Goal: Task Accomplishment & Management: Complete application form

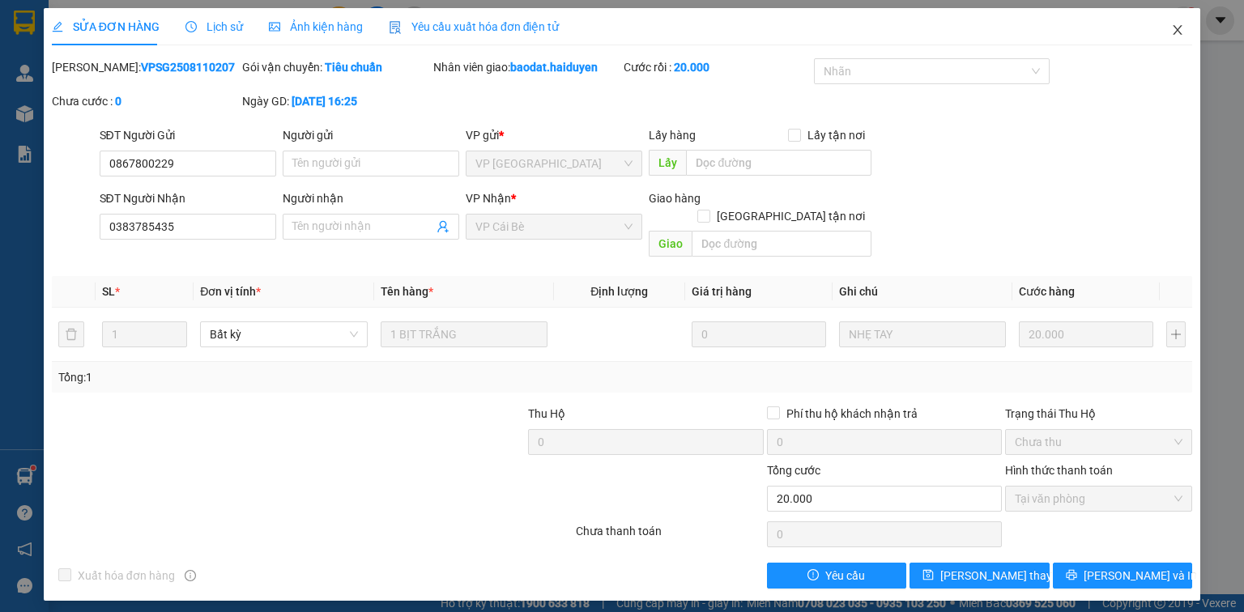
click at [1176, 26] on icon "close" at bounding box center [1177, 29] width 13 height 13
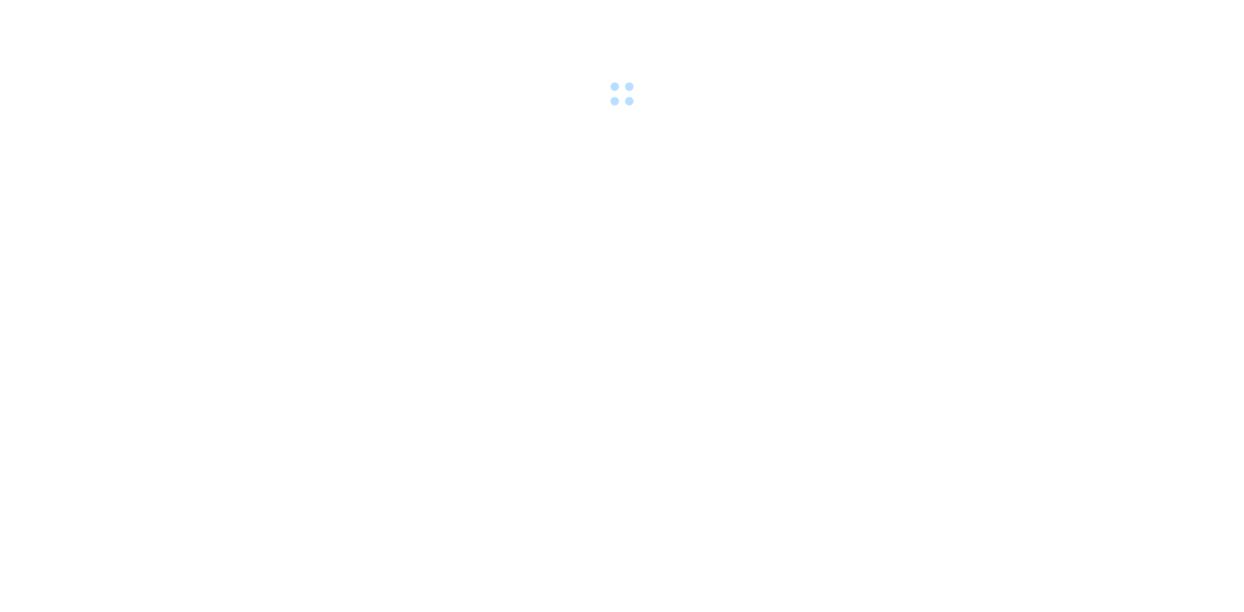
click at [119, 24] on div at bounding box center [622, 56] width 1244 height 112
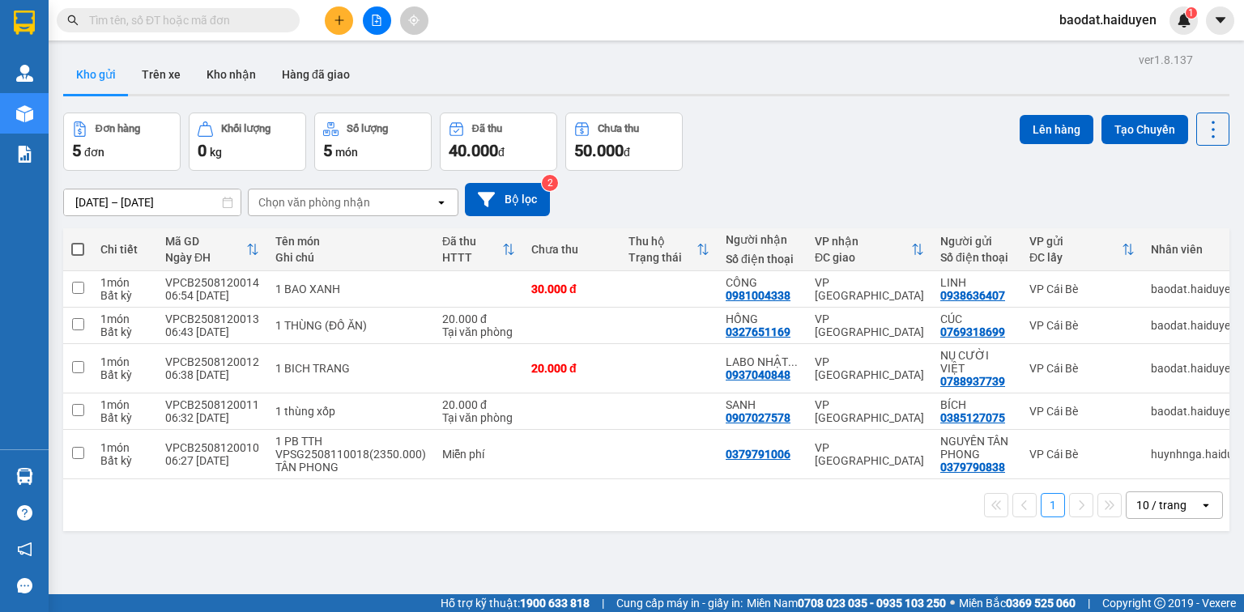
click at [132, 16] on input "text" at bounding box center [184, 20] width 191 height 18
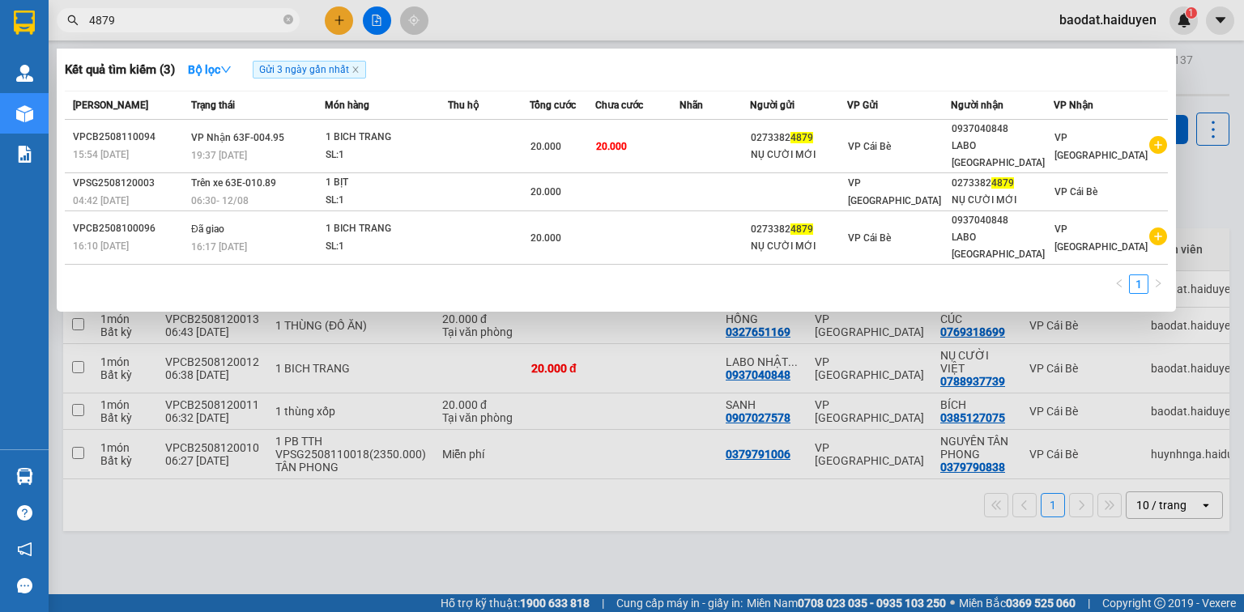
type input "4879"
click at [334, 15] on div at bounding box center [622, 306] width 1244 height 612
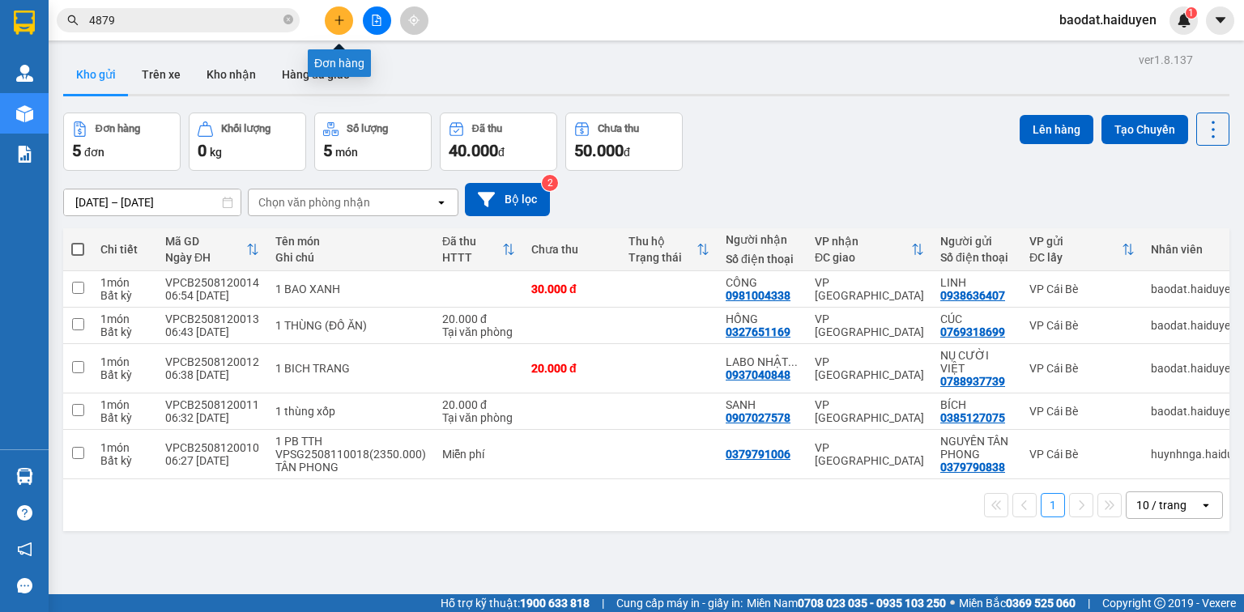
click at [334, 15] on icon "plus" at bounding box center [339, 20] width 11 height 11
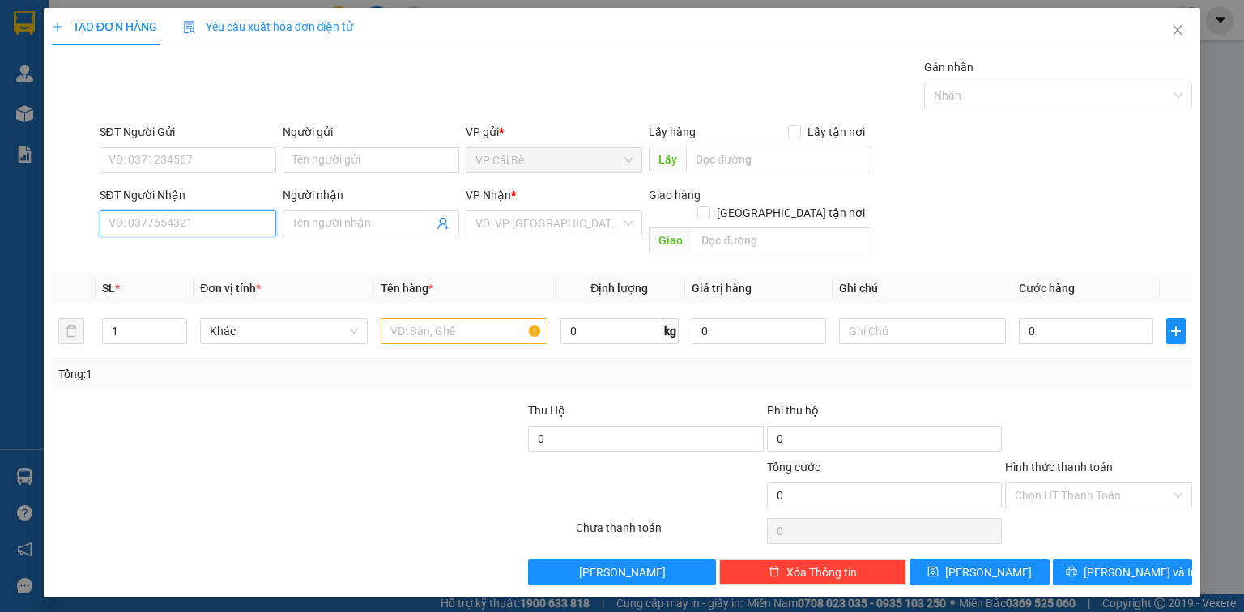
click at [140, 226] on input "SĐT Người Nhận" at bounding box center [188, 224] width 177 height 26
click at [216, 155] on input "SĐT Người Gửi" at bounding box center [188, 160] width 177 height 26
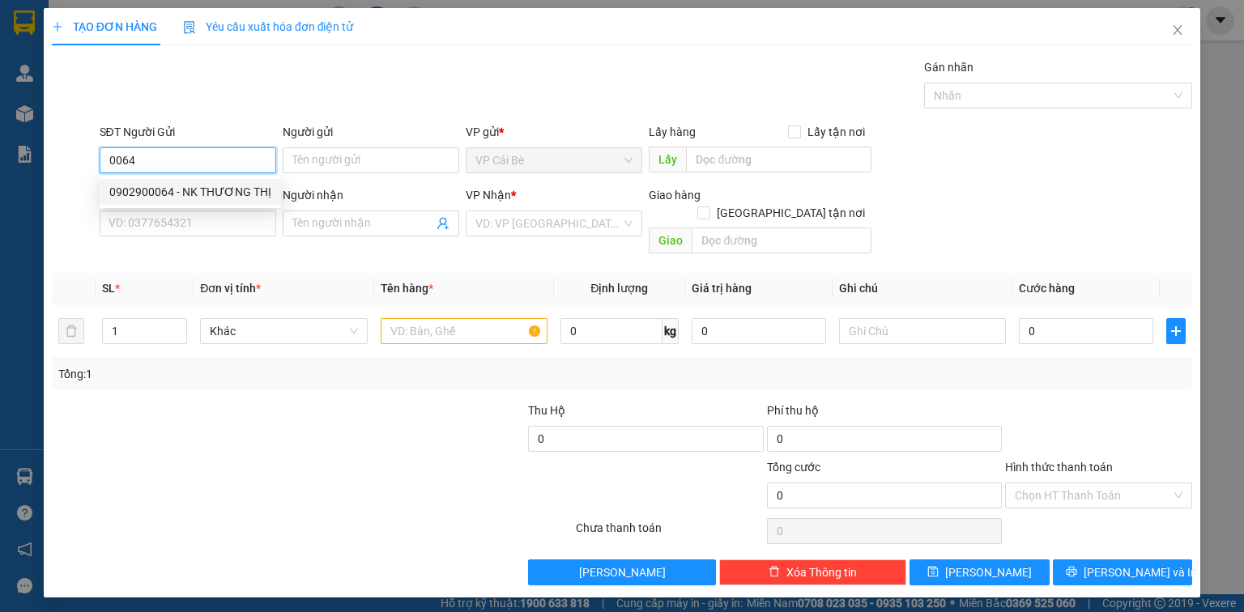
click at [231, 189] on div "0902900064 - NK THƯƠNG THỊ" at bounding box center [190, 192] width 162 height 18
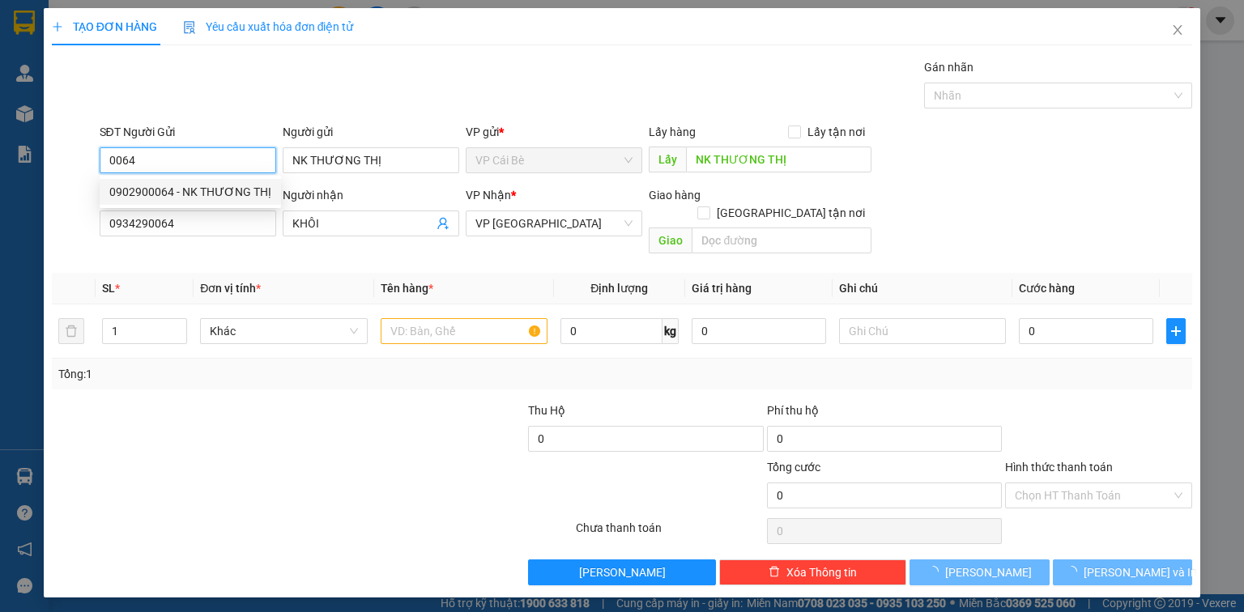
type input "0902900064"
type input "NK THƯƠNG THỊ"
type input "0934290064"
type input "KHÔI"
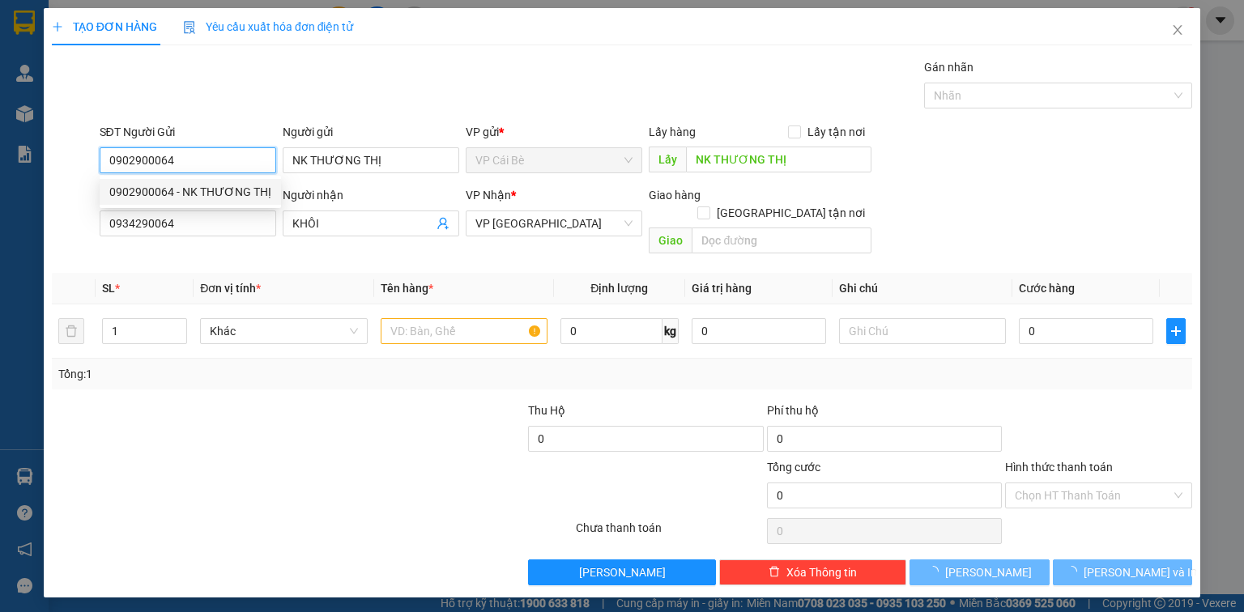
type input "20.000"
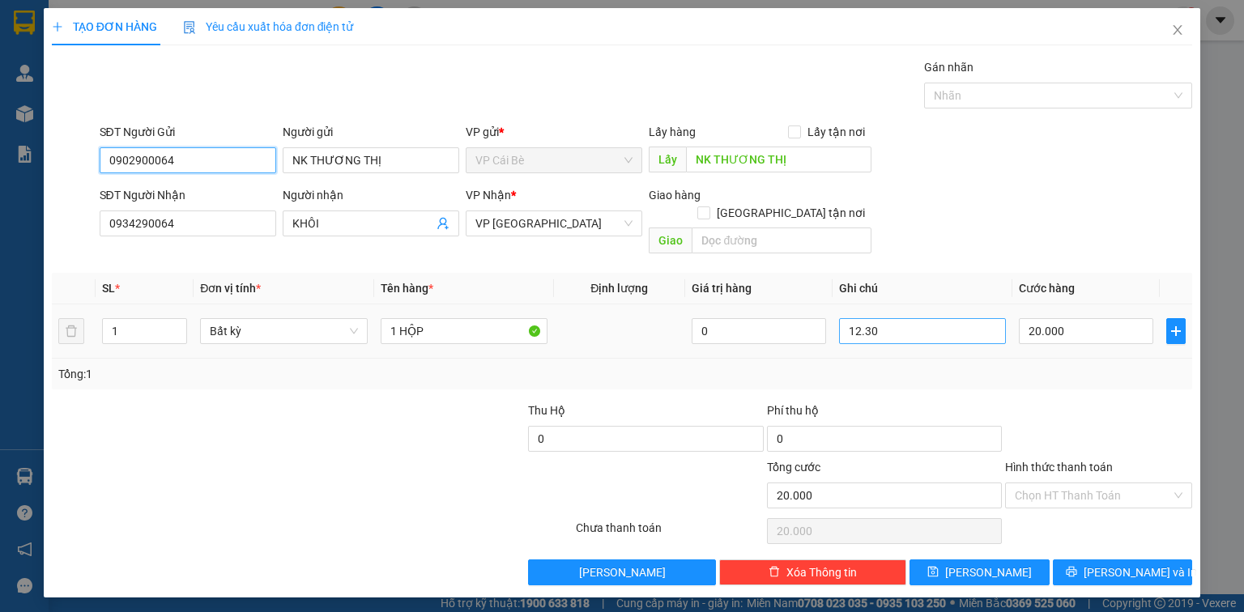
type input "0902900064"
drag, startPoint x: 878, startPoint y: 308, endPoint x: 742, endPoint y: 357, distance: 144.7
click at [794, 338] on tr "1 Bất kỳ 1 HỘP 0 12.30 20.000" at bounding box center [622, 331] width 1140 height 54
type input "7H30"
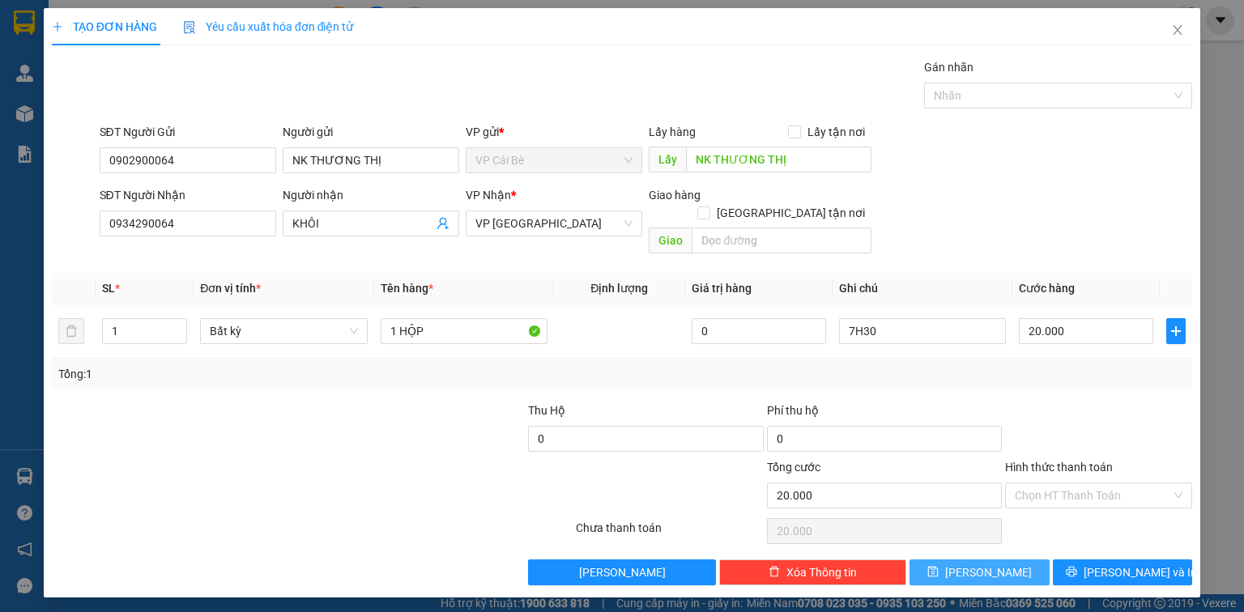
click at [943, 559] on button "Lưu" at bounding box center [979, 572] width 140 height 26
type input "0"
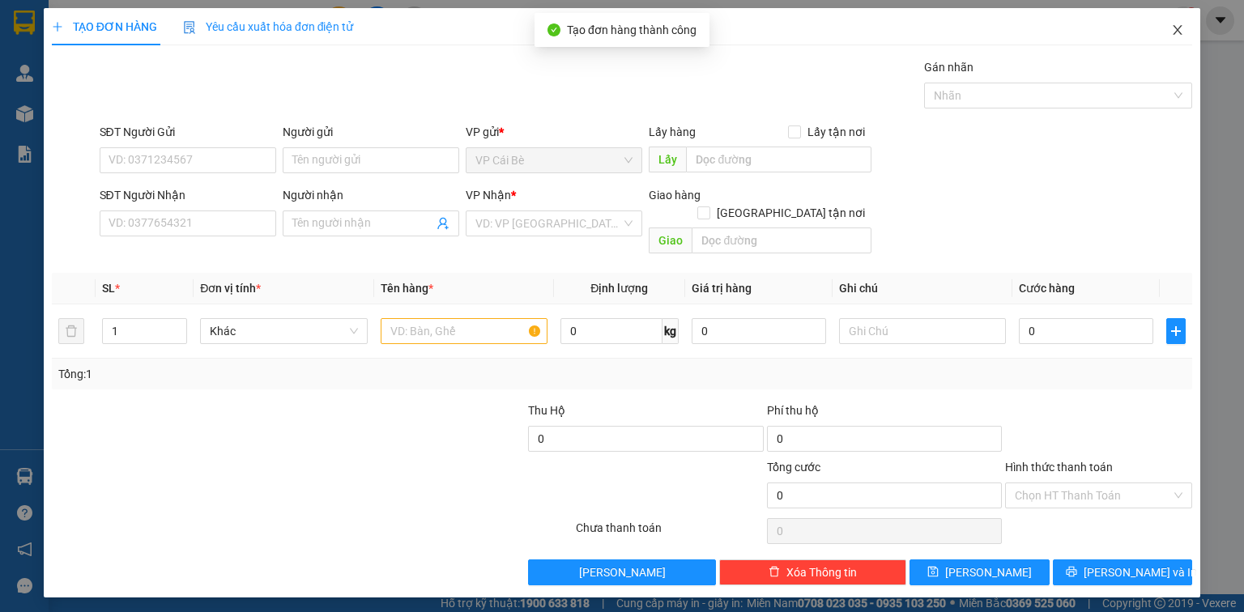
click at [1176, 23] on span "Close" at bounding box center [1177, 30] width 45 height 45
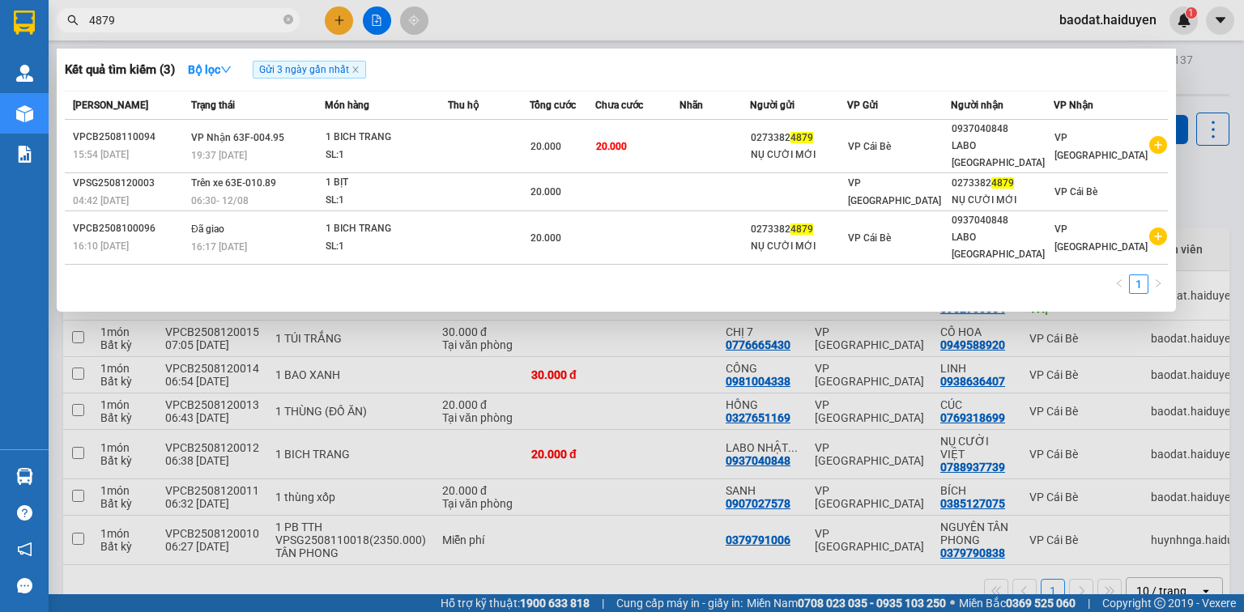
drag, startPoint x: 122, startPoint y: 20, endPoint x: 50, endPoint y: 23, distance: 72.1
click at [50, 23] on div "4879" at bounding box center [158, 20] width 316 height 24
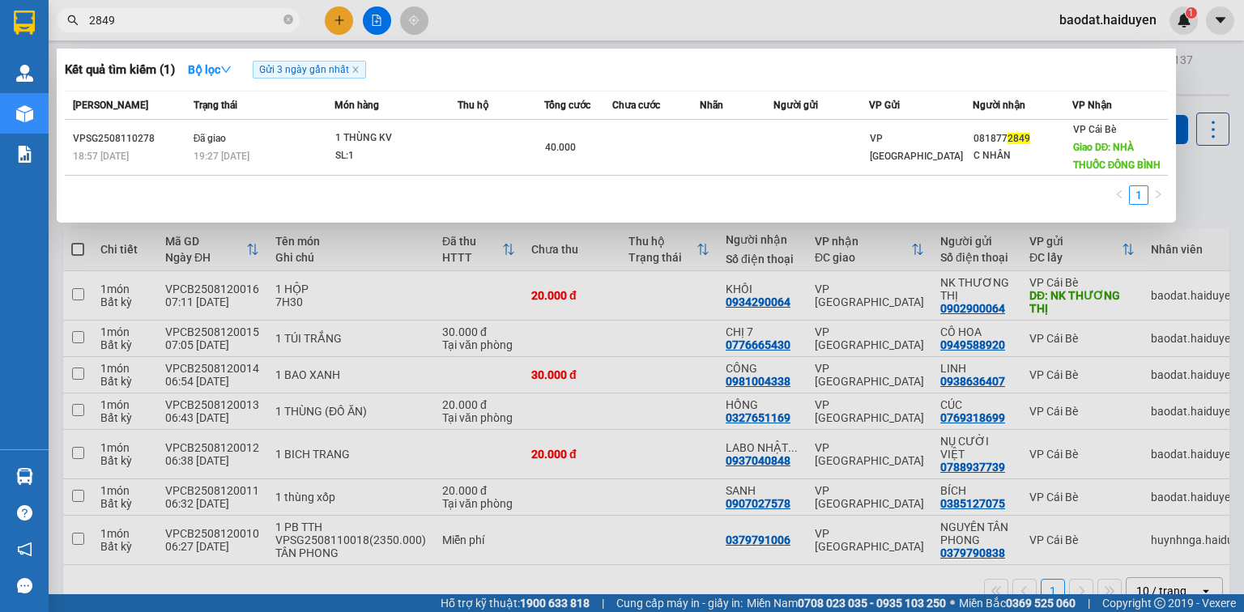
type input "2849"
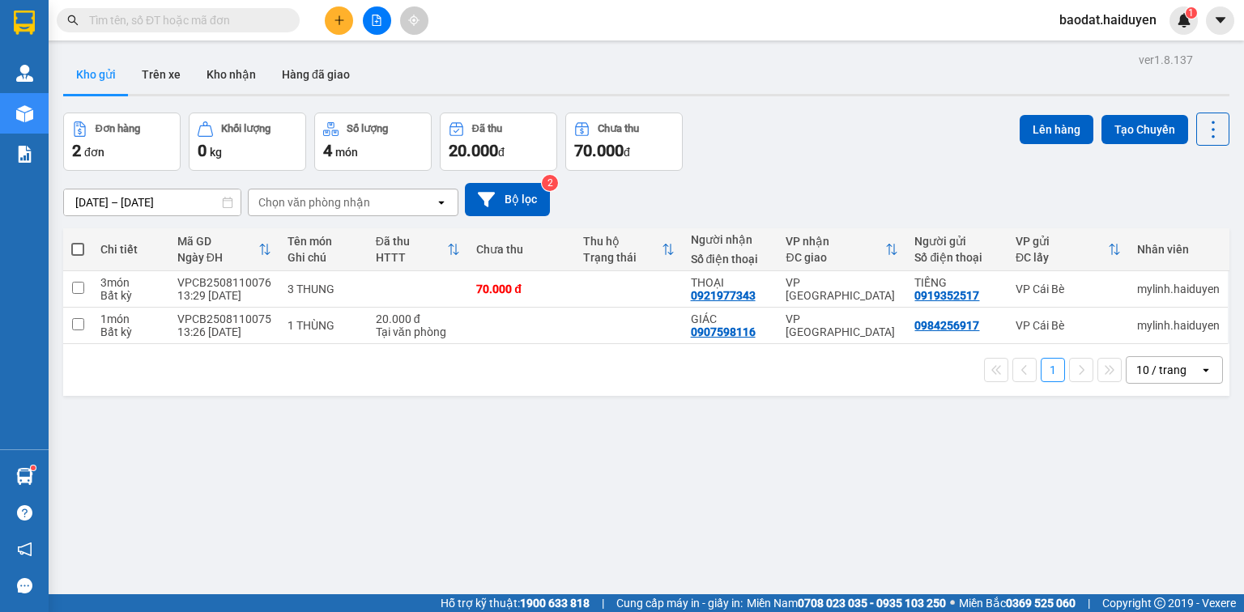
click at [194, 23] on input "text" at bounding box center [184, 20] width 191 height 18
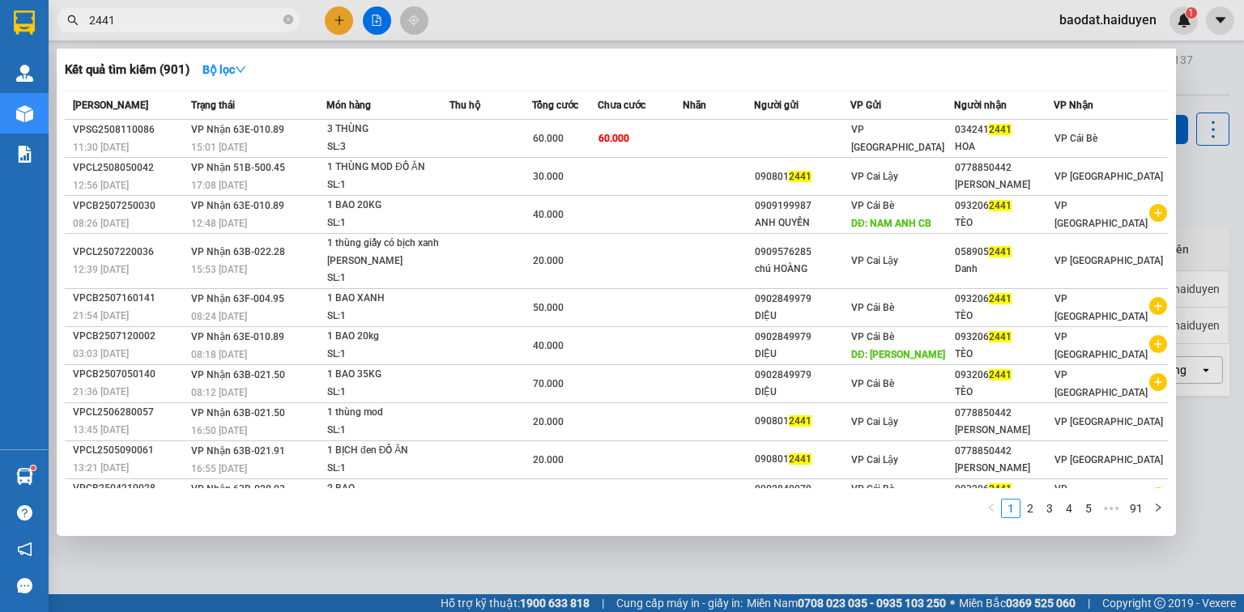
type input "2441"
